Goal: Find specific page/section: Find specific page/section

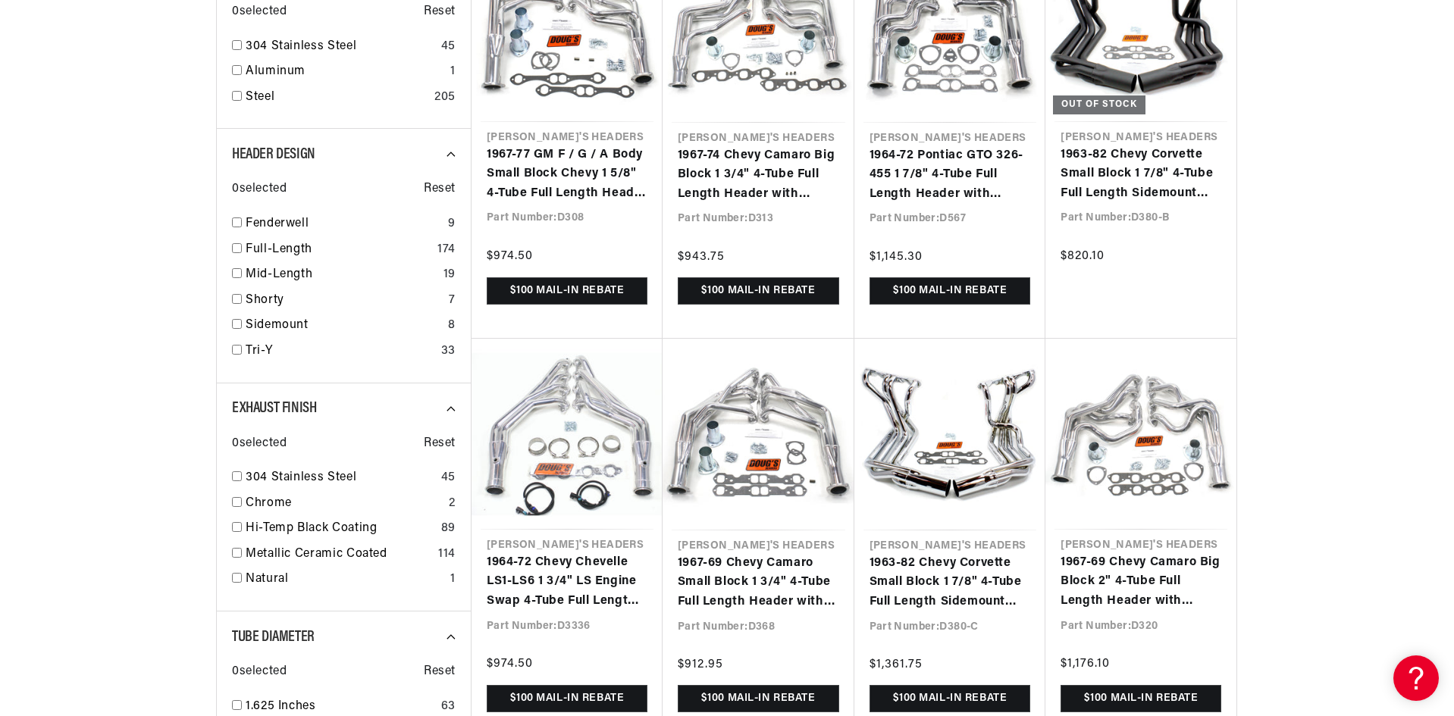
scroll to position [1137, 0]
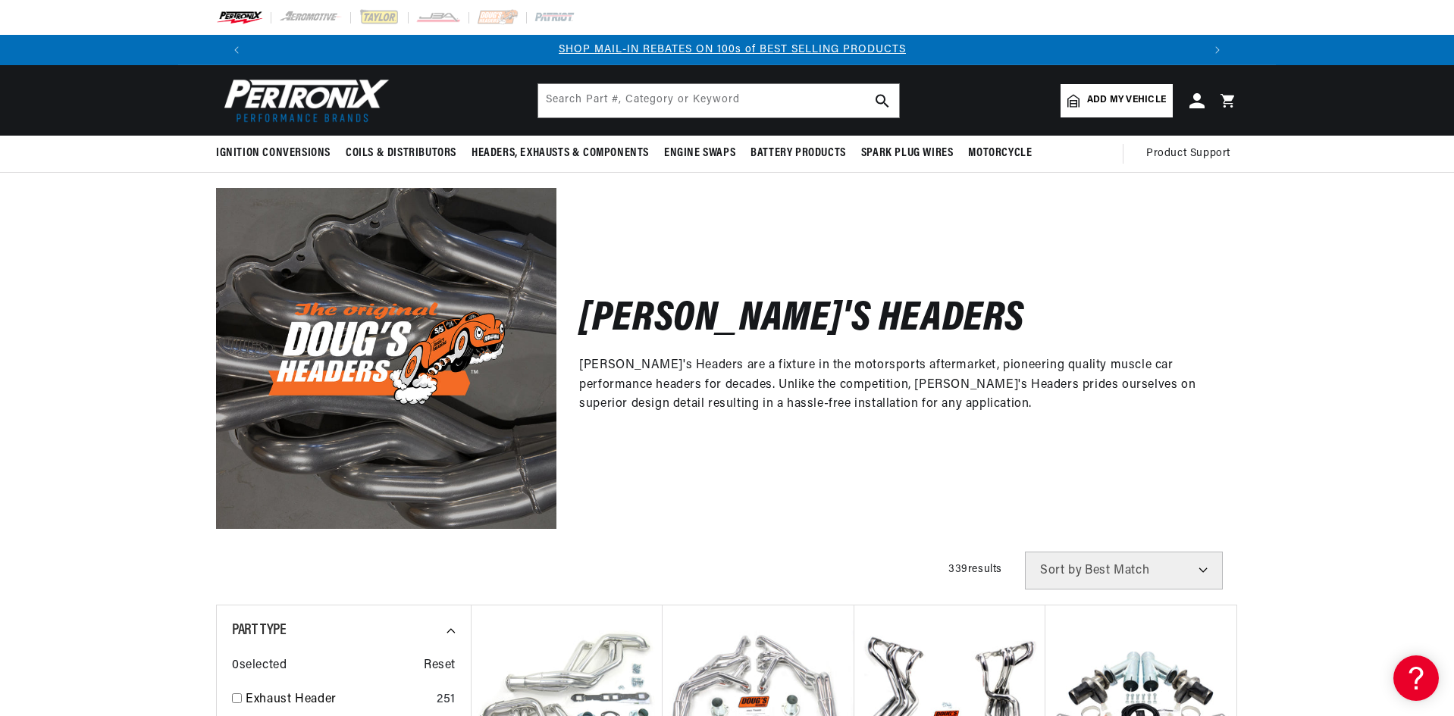
scroll to position [0, 947]
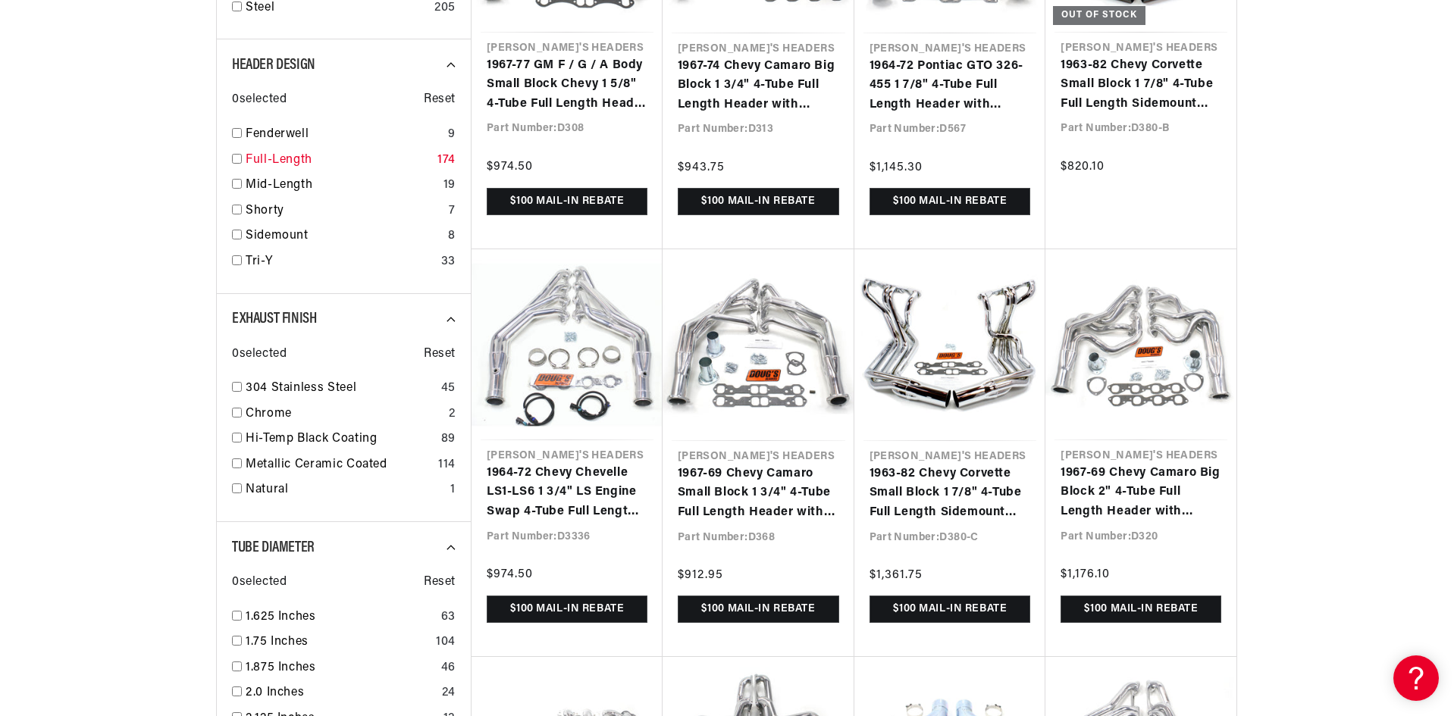
drag, startPoint x: 330, startPoint y: 171, endPoint x: 321, endPoint y: 174, distance: 9.9
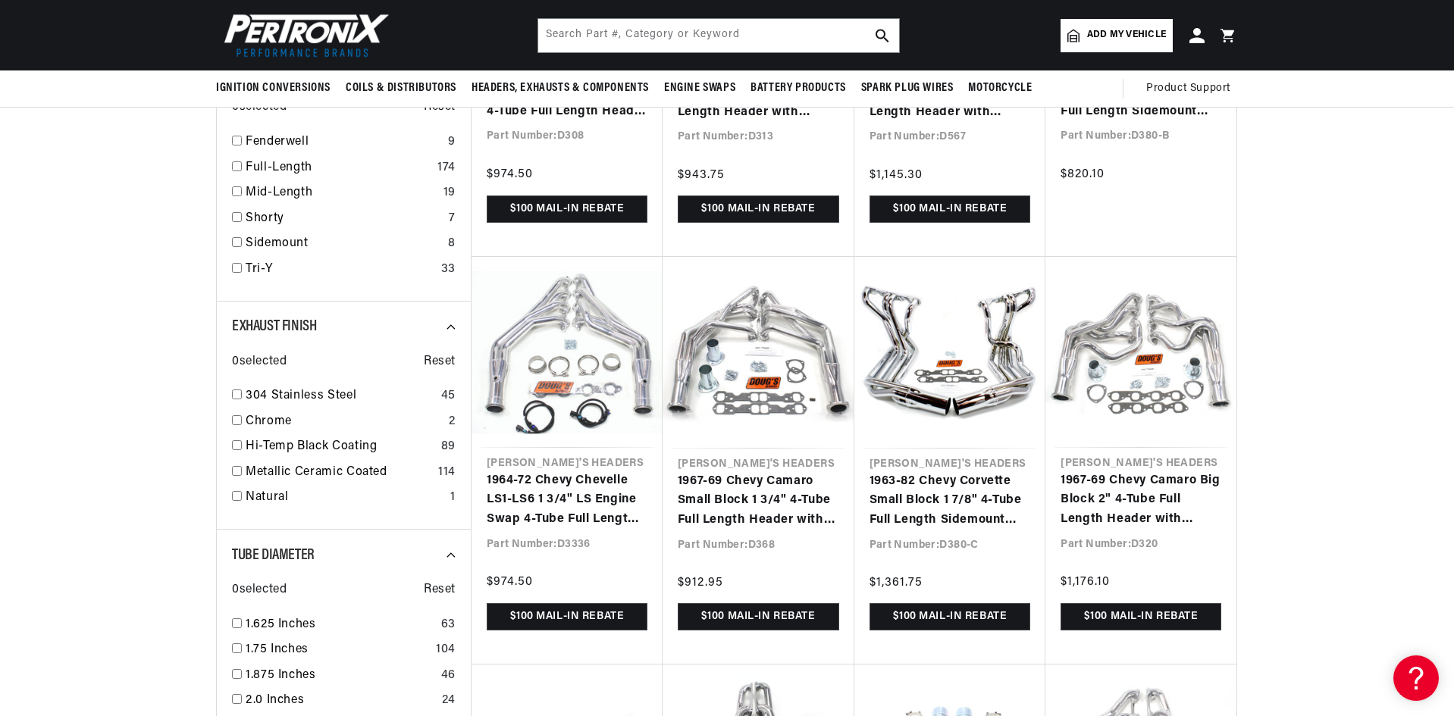
drag, startPoint x: 179, startPoint y: 228, endPoint x: 147, endPoint y: 220, distance: 32.9
drag, startPoint x: 88, startPoint y: 227, endPoint x: 174, endPoint y: 190, distance: 93.8
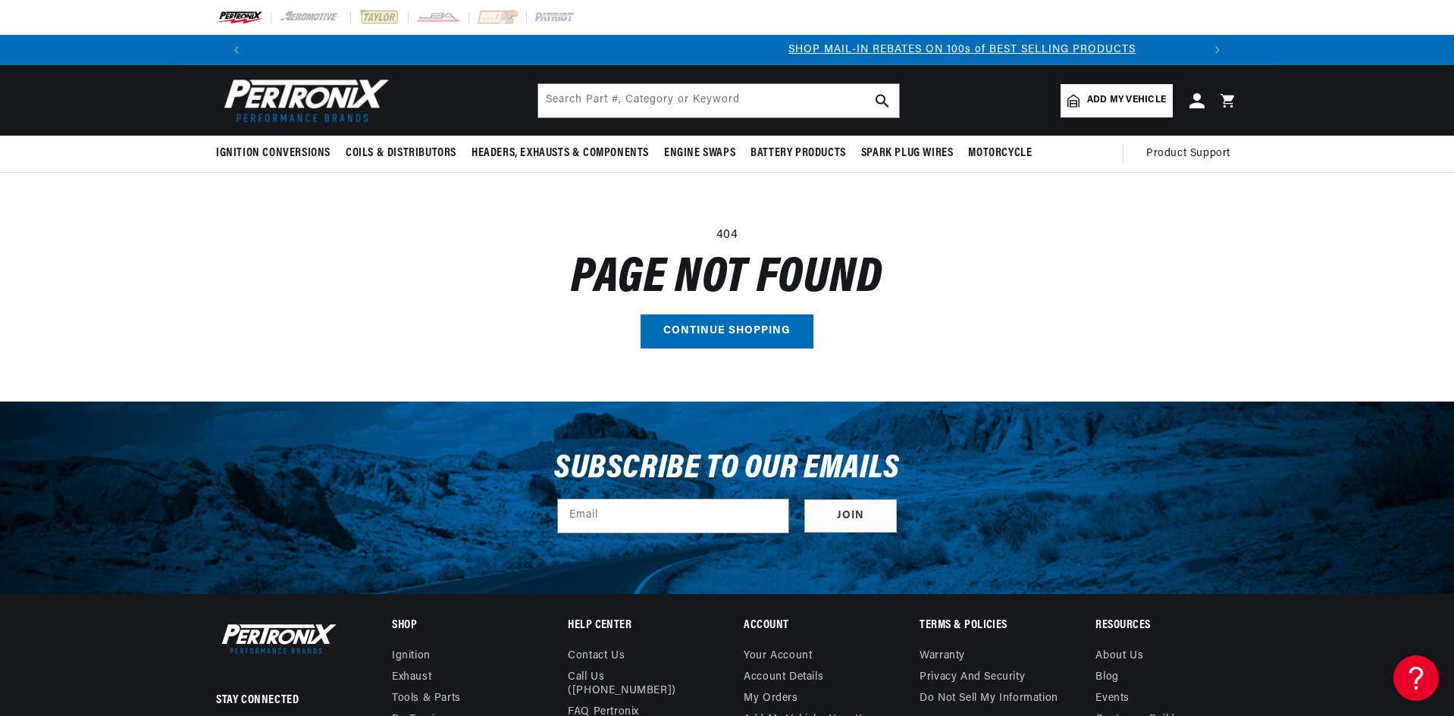
scroll to position [0, 871]
